Goal: Register for event/course

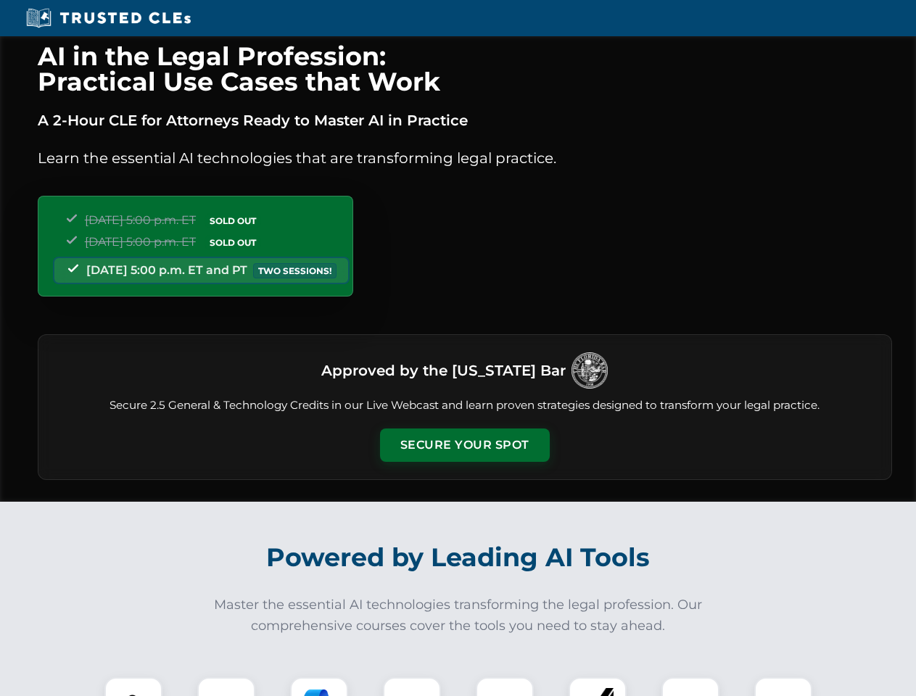
click at [464, 445] on button "Secure Your Spot" at bounding box center [465, 445] width 170 height 33
click at [133, 687] on img at bounding box center [133, 707] width 42 height 42
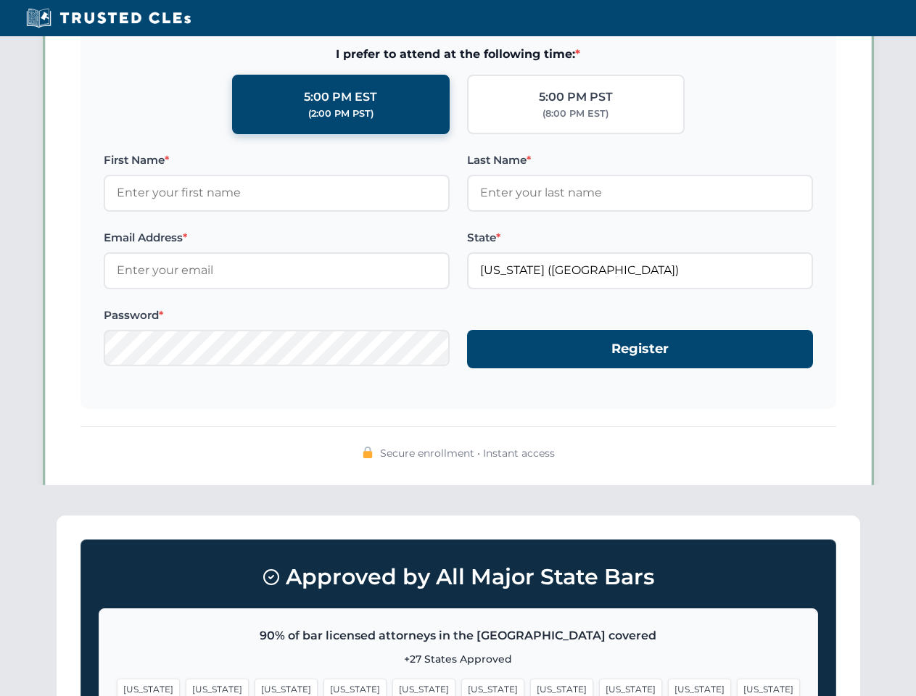
click at [530, 687] on span "[US_STATE]" at bounding box center [561, 689] width 63 height 21
click at [668, 687] on span "[US_STATE]" at bounding box center [699, 689] width 63 height 21
